Goal: Participate in discussion

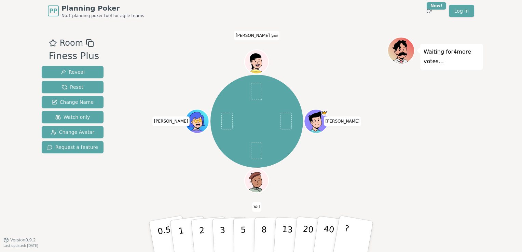
click at [445, 132] on div "Waiting for 4 more votes..." at bounding box center [436, 131] width 96 height 188
click at [357, 235] on button "?" at bounding box center [353, 237] width 43 height 56
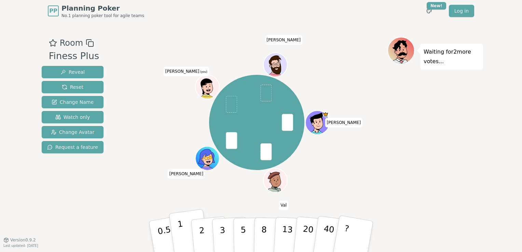
click at [182, 234] on p "1" at bounding box center [182, 237] width 10 height 37
click at [356, 228] on button "?" at bounding box center [353, 237] width 43 height 56
click at [359, 224] on button "?" at bounding box center [353, 237] width 43 height 56
click at [354, 229] on button "?" at bounding box center [353, 237] width 43 height 56
click at [185, 238] on button "1" at bounding box center [189, 236] width 41 height 55
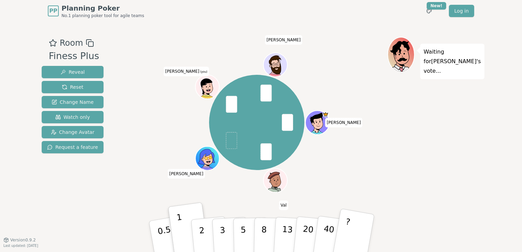
click at [363, 238] on button "?" at bounding box center [353, 237] width 43 height 56
click at [185, 232] on button "1" at bounding box center [189, 236] width 41 height 55
